Goal: Task Accomplishment & Management: Manage account settings

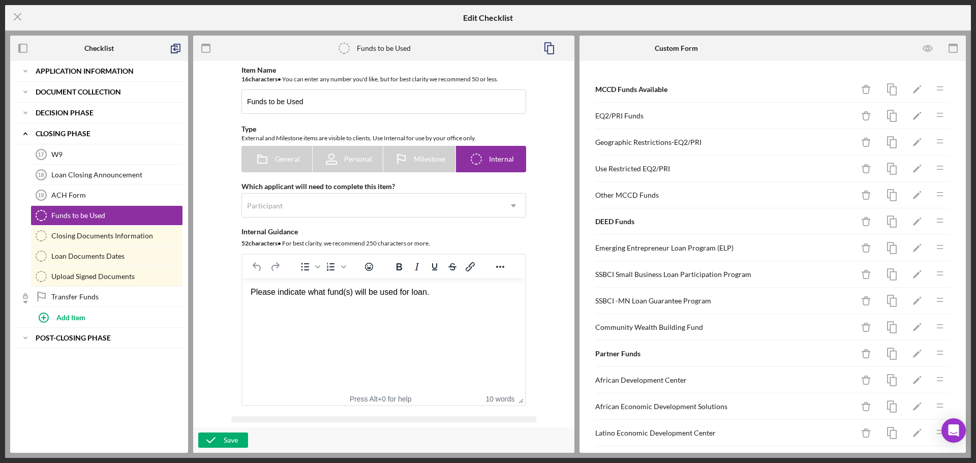
scroll to position [164, 0]
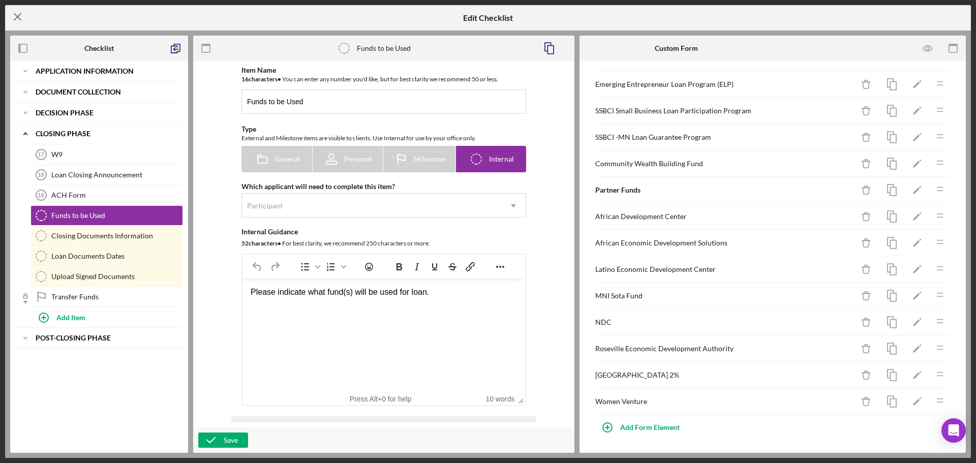
click at [16, 15] on line at bounding box center [17, 17] width 7 height 7
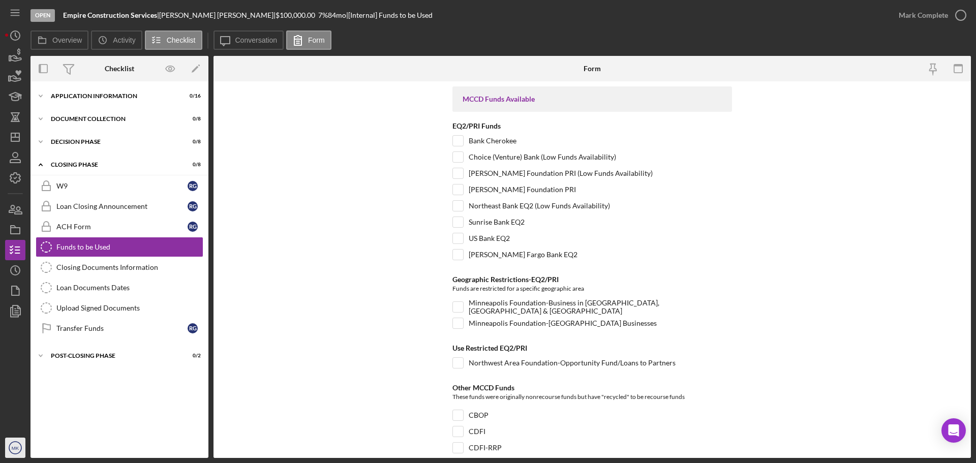
click at [13, 447] on text "MK" at bounding box center [16, 448] width 8 height 6
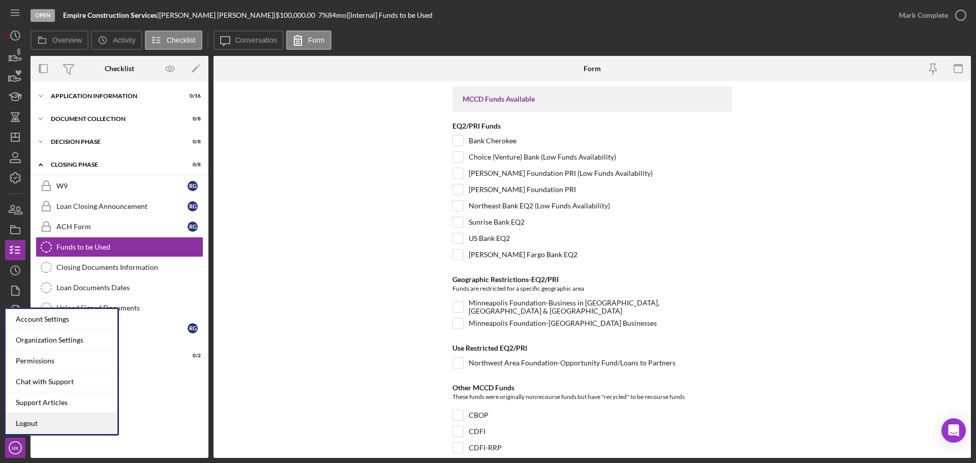
click at [27, 425] on link "Logout" at bounding box center [62, 423] width 112 height 21
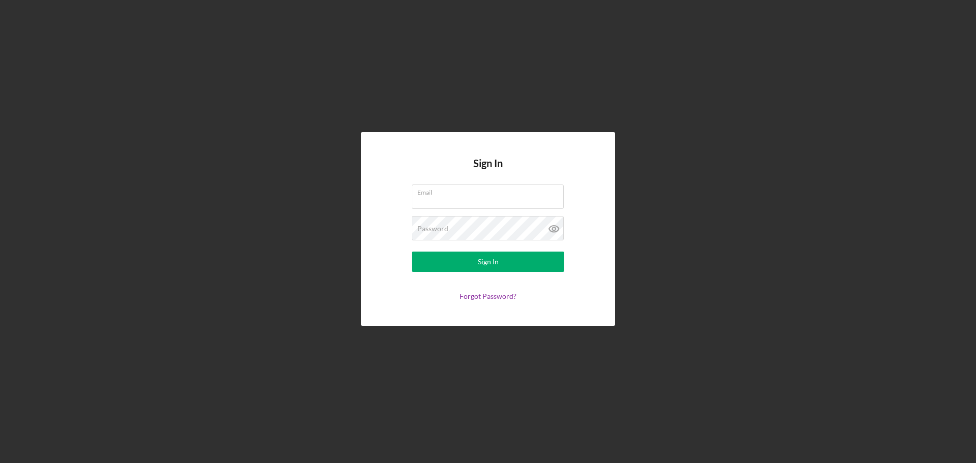
type input "[EMAIL_ADDRESS][DOMAIN_NAME]"
